Goal: Information Seeking & Learning: Understand process/instructions

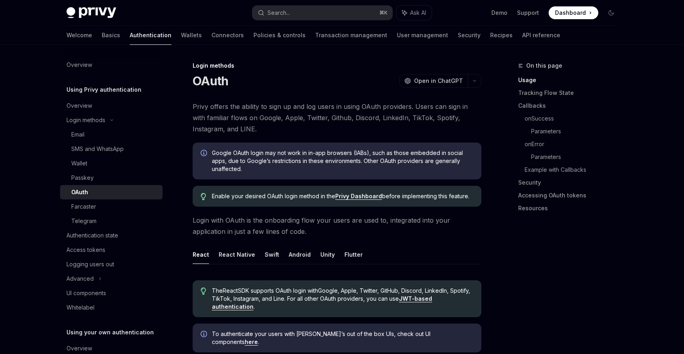
click at [102, 278] on div "Advanced" at bounding box center [111, 279] width 103 height 14
click at [91, 294] on icon at bounding box center [88, 293] width 3 height 10
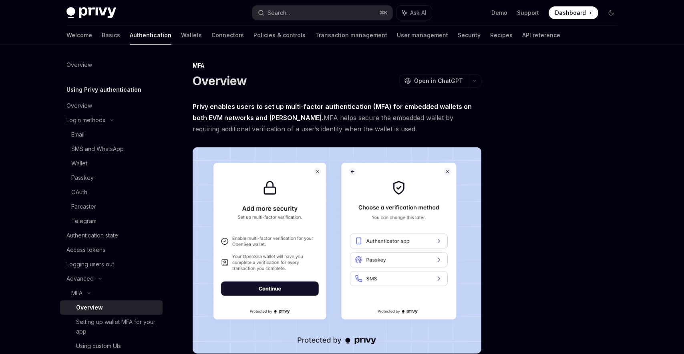
click at [310, 119] on span "Privy enables users to set up multi-factor authentication (MFA) for embedded wa…" at bounding box center [337, 118] width 289 height 34
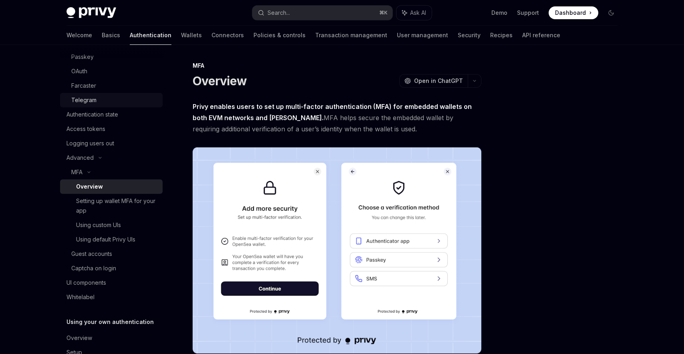
scroll to position [157, 0]
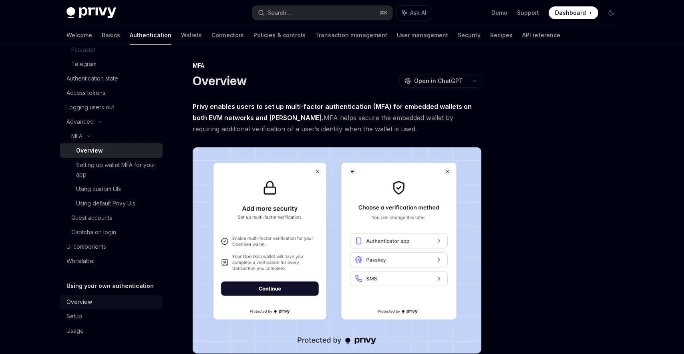
click at [98, 303] on div "Overview" at bounding box center [111, 302] width 91 height 10
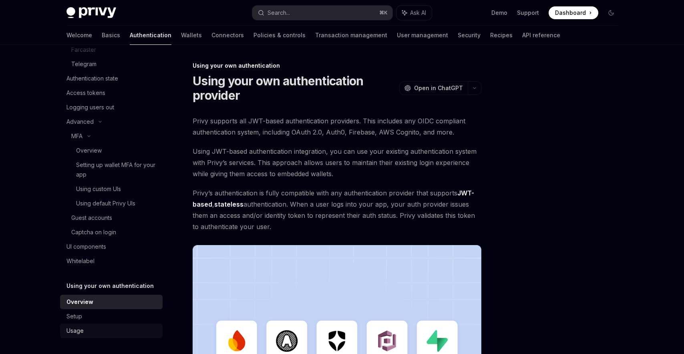
click at [86, 335] on div "Usage" at bounding box center [111, 331] width 91 height 10
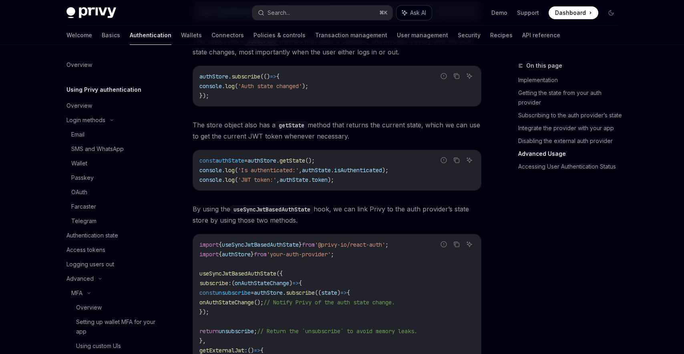
type textarea "*"
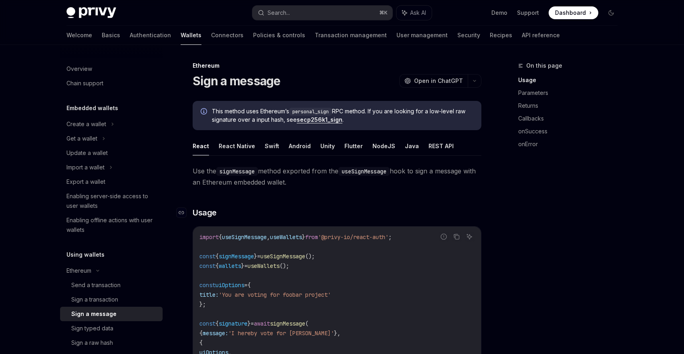
click at [307, 214] on h3 "​ Usage" at bounding box center [337, 212] width 289 height 11
click at [434, 147] on button "REST API" at bounding box center [441, 146] width 25 height 19
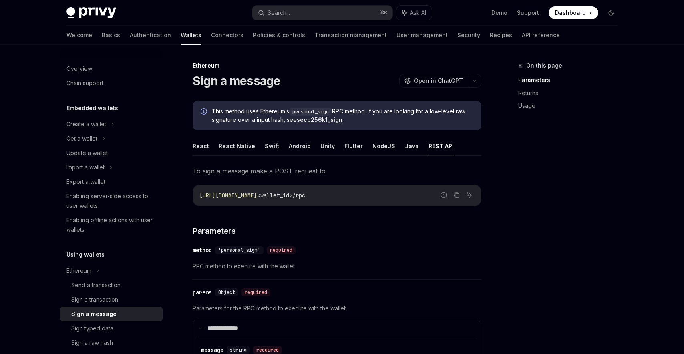
click at [340, 246] on div "​ method 'personal_sign' required" at bounding box center [333, 250] width 281 height 10
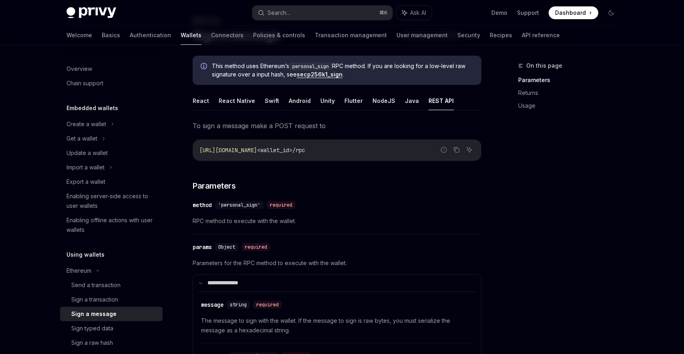
scroll to position [46, 0]
type textarea "*"
